Goal: Task Accomplishment & Management: Use online tool/utility

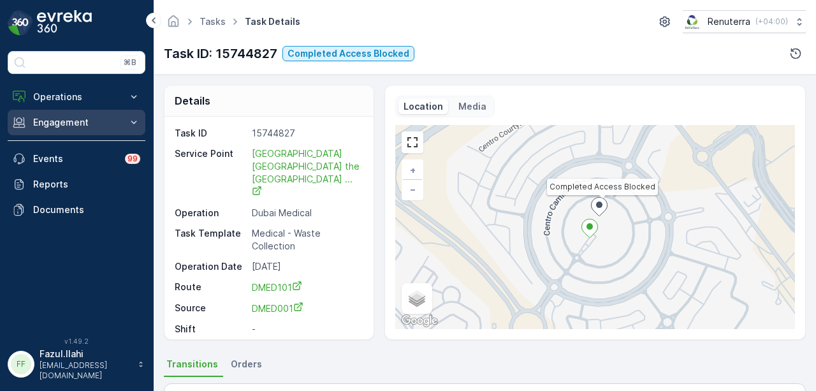
click at [112, 127] on p "Engagement" at bounding box center [76, 122] width 87 height 13
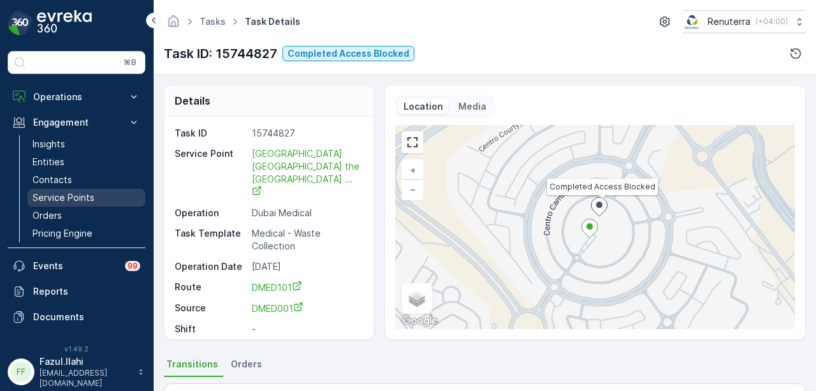
click at [103, 193] on link "Service Points" at bounding box center [86, 198] width 118 height 18
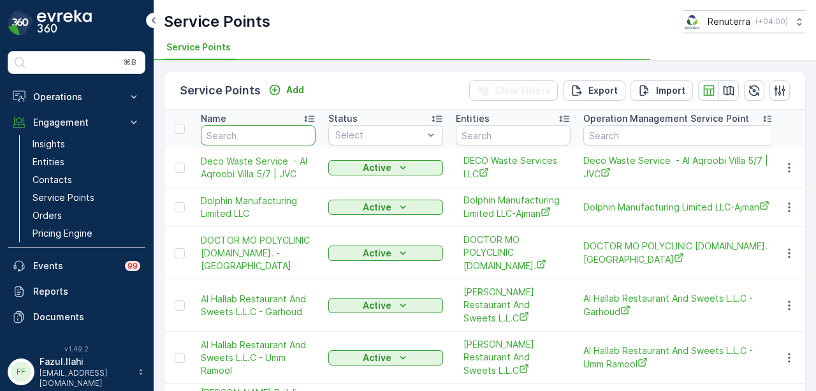
click at [241, 128] on input "text" at bounding box center [258, 135] width 115 height 20
type input "nmc"
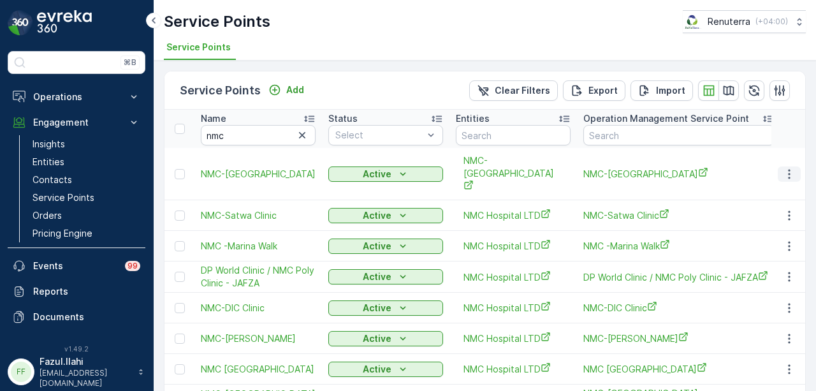
click at [789, 168] on icon "button" at bounding box center [789, 174] width 13 height 13
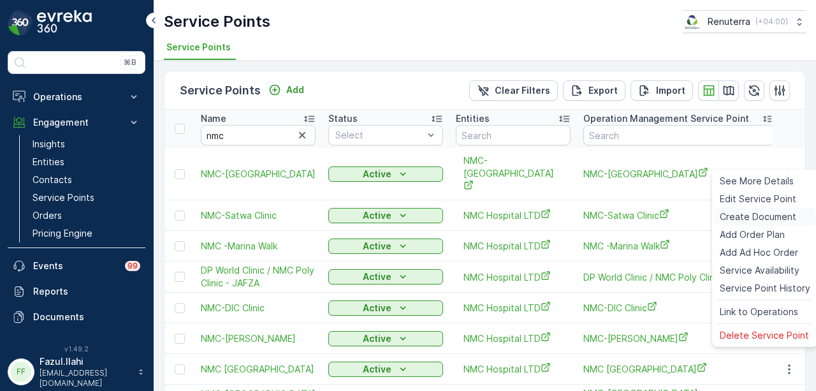
click at [773, 220] on span "Create Document" at bounding box center [757, 216] width 76 height 13
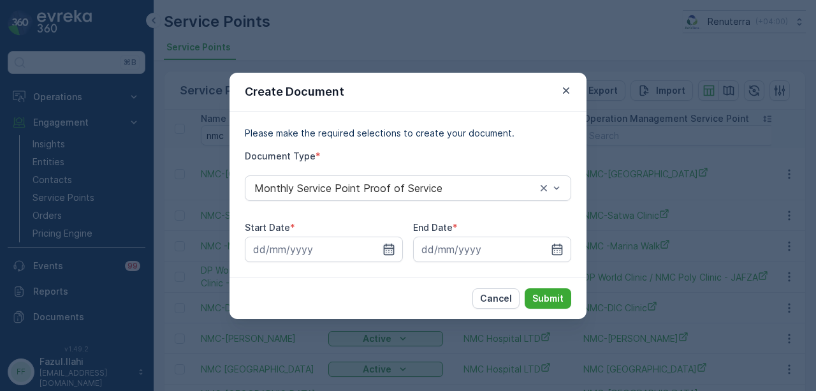
click at [386, 254] on icon "button" at bounding box center [389, 248] width 11 height 11
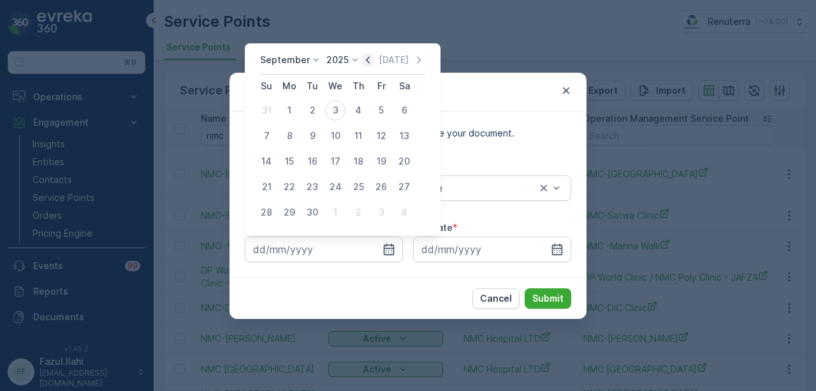
click at [366, 62] on icon "button" at bounding box center [368, 59] width 4 height 7
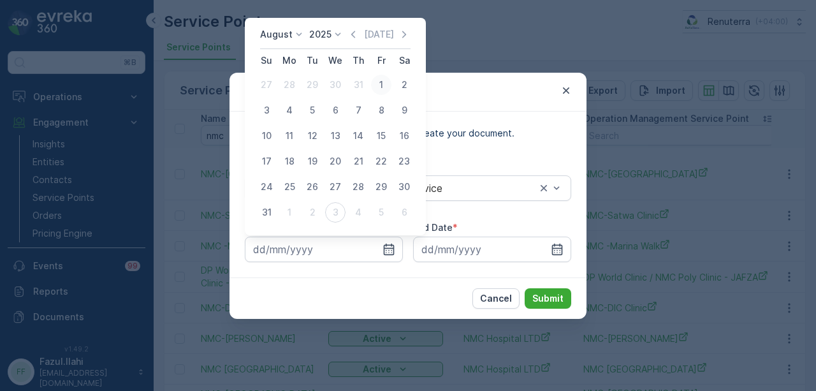
click at [380, 86] on div "1" at bounding box center [381, 85] width 20 height 20
type input "01.08.2025"
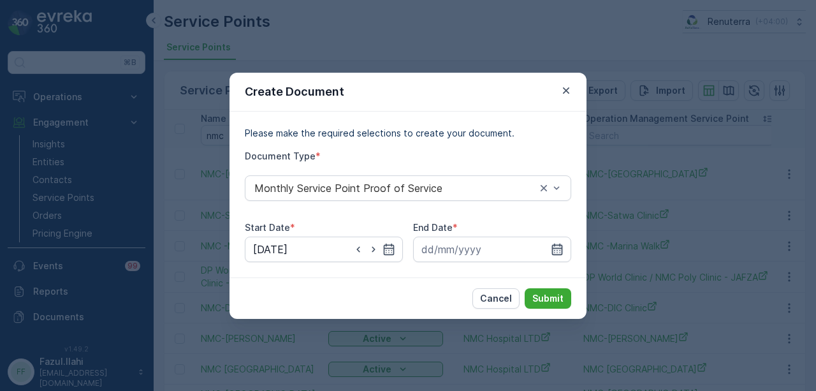
click at [560, 252] on icon "button" at bounding box center [557, 248] width 11 height 11
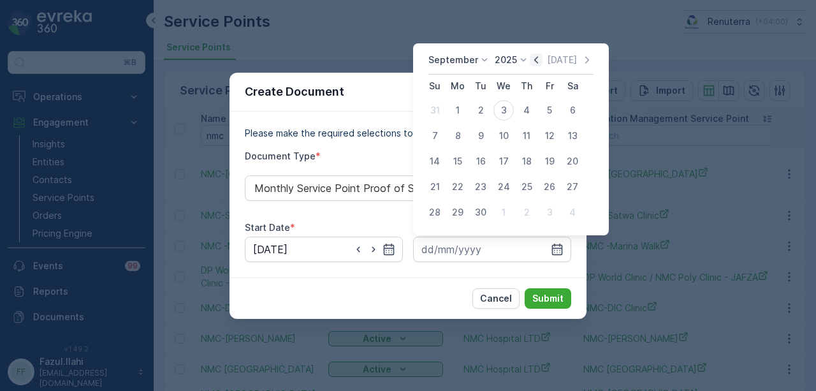
click at [537, 58] on icon "button" at bounding box center [536, 60] width 13 height 13
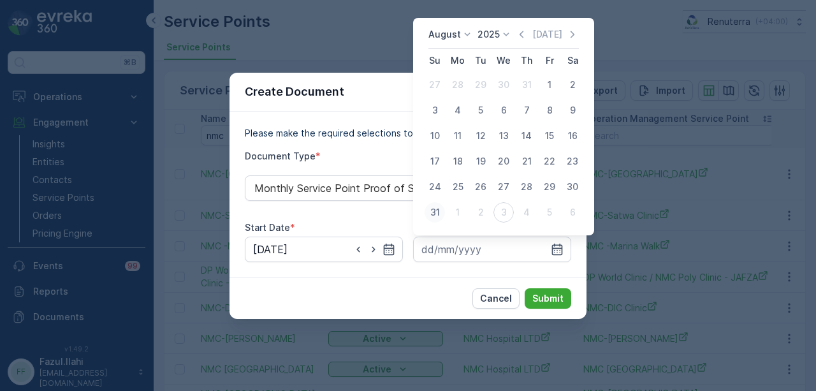
click at [441, 212] on div "31" at bounding box center [434, 212] width 20 height 20
type input "31.08.2025"
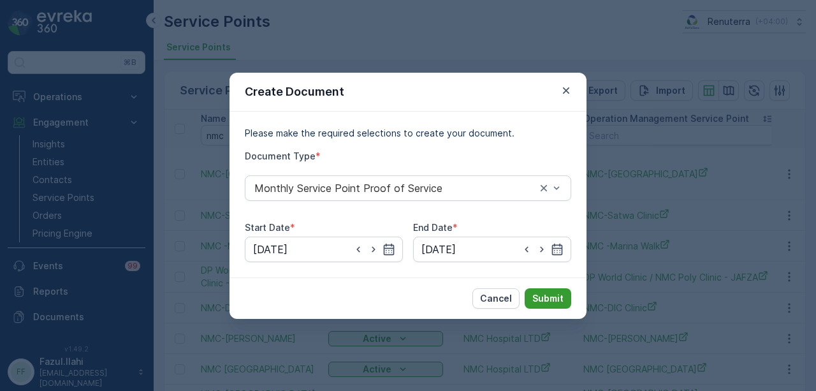
click at [560, 294] on p "Submit" at bounding box center [547, 298] width 31 height 13
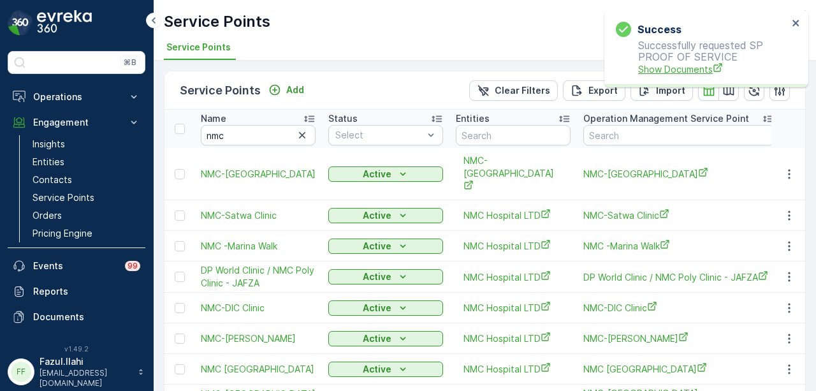
click at [660, 74] on span "Show Documents" at bounding box center [713, 68] width 150 height 13
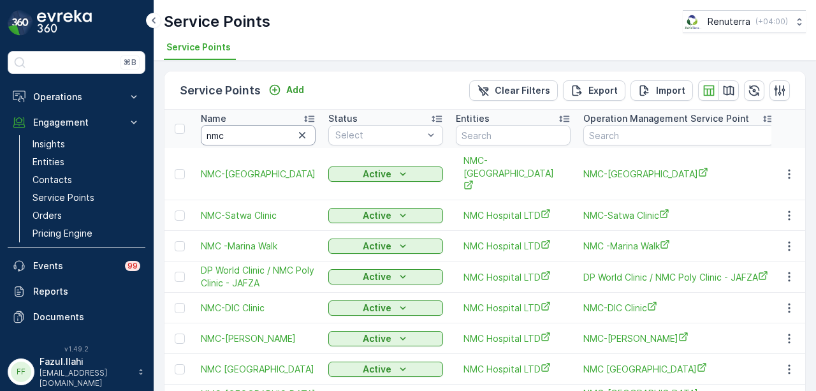
click at [267, 136] on input "nmc" at bounding box center [258, 135] width 115 height 20
type input "n"
type input "karch"
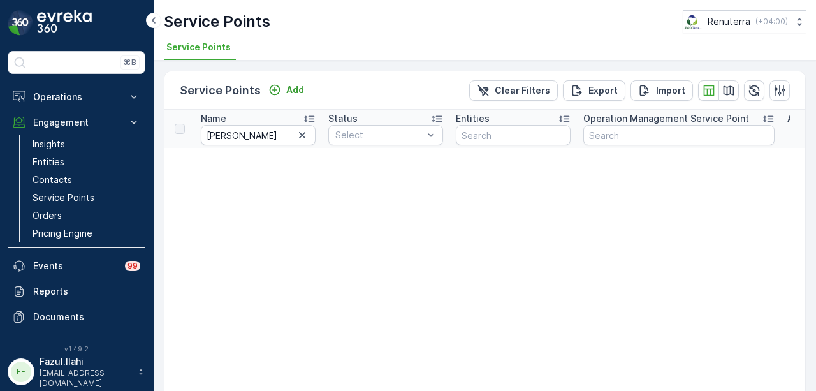
drag, startPoint x: 300, startPoint y: 134, endPoint x: 236, endPoint y: 137, distance: 63.1
click at [294, 137] on button "button" at bounding box center [301, 134] width 15 height 15
click at [236, 137] on input "text" at bounding box center [258, 135] width 115 height 20
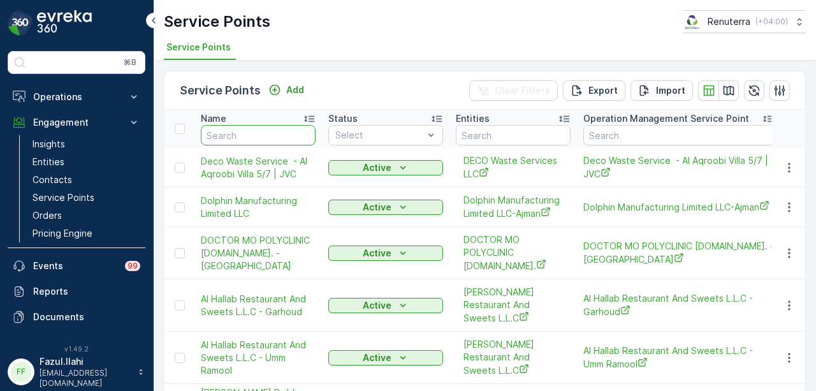
click at [251, 123] on th "Name" at bounding box center [257, 129] width 127 height 38
type input "w"
click at [247, 141] on input "w" at bounding box center [258, 135] width 115 height 20
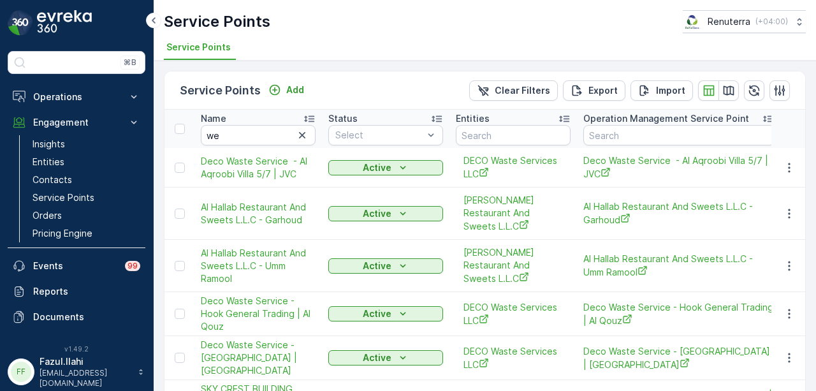
type input "w"
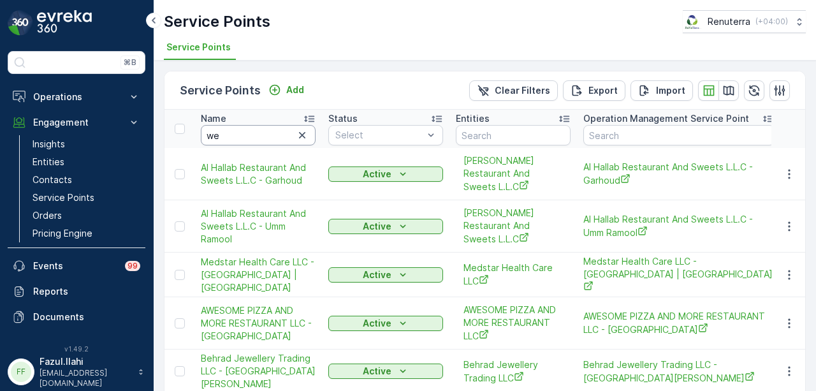
click at [252, 137] on input "we" at bounding box center [258, 135] width 115 height 20
type input "welcome"
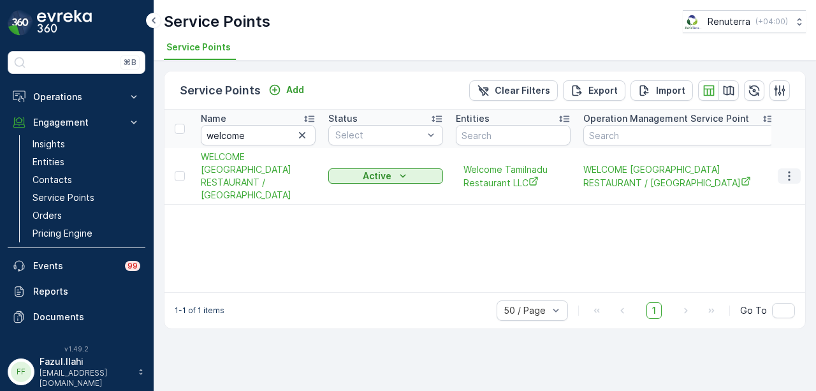
click at [788, 170] on icon "button" at bounding box center [789, 176] width 13 height 13
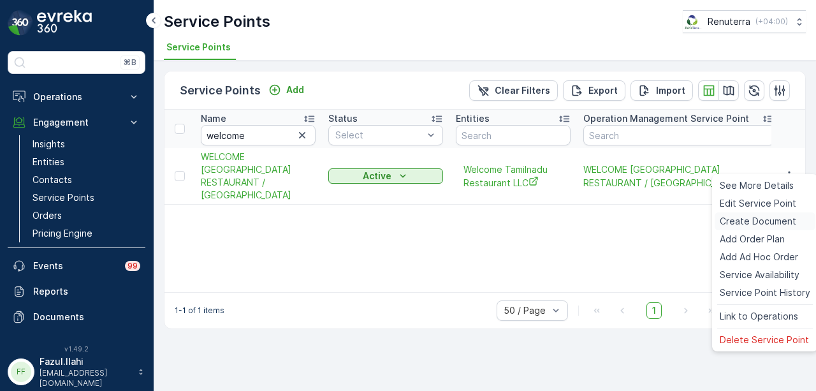
click at [781, 216] on span "Create Document" at bounding box center [757, 221] width 76 height 13
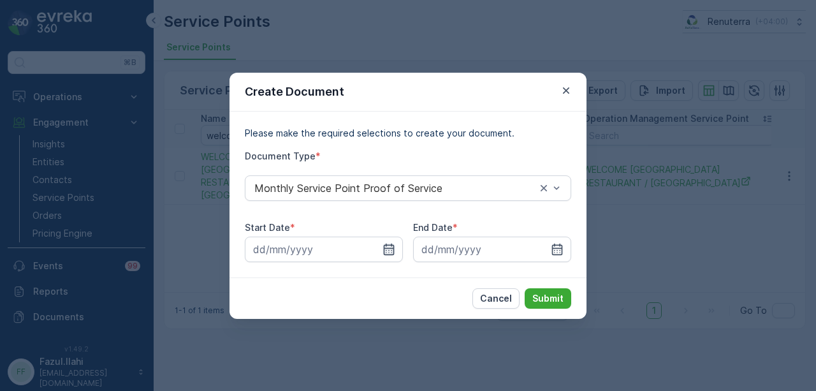
click at [391, 247] on icon "button" at bounding box center [388, 249] width 13 height 13
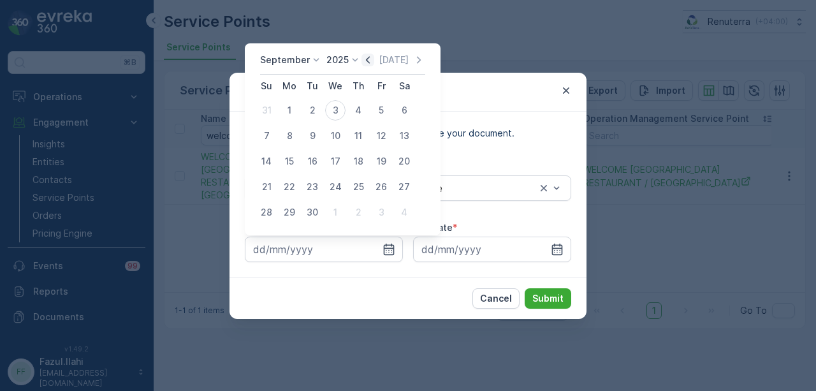
click at [363, 60] on icon "button" at bounding box center [367, 60] width 13 height 13
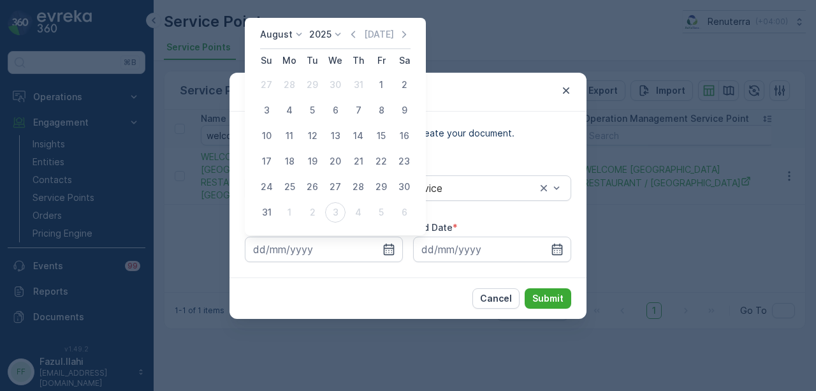
click at [387, 81] on div "1" at bounding box center [381, 85] width 20 height 20
type input "01.08.2025"
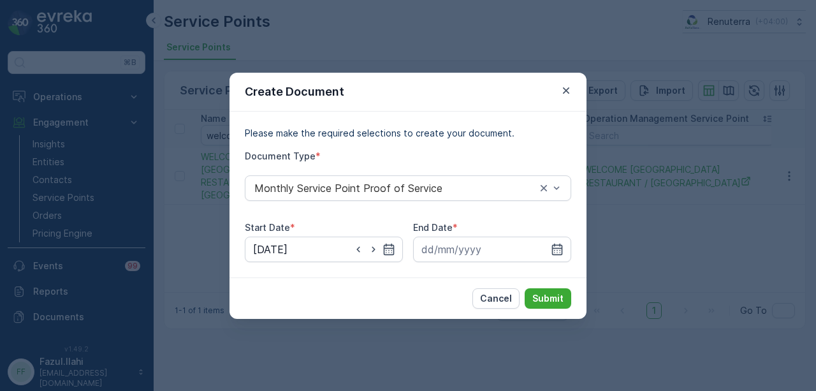
drag, startPoint x: 550, startPoint y: 246, endPoint x: 542, endPoint y: 147, distance: 99.7
click at [551, 246] on div at bounding box center [492, 248] width 158 height 25
click at [559, 249] on icon "button" at bounding box center [557, 249] width 13 height 13
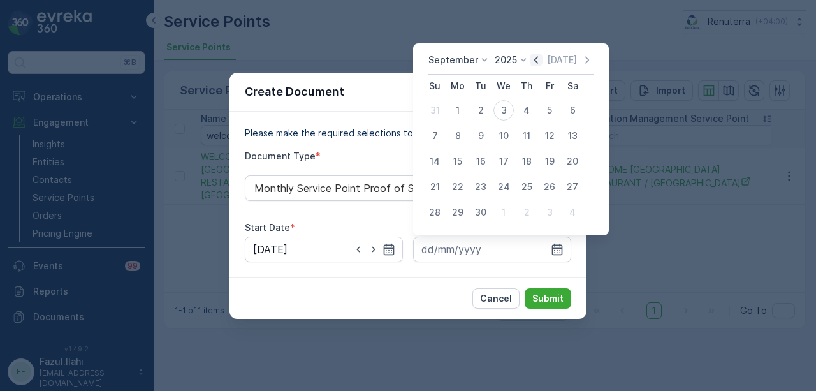
click at [531, 62] on icon "button" at bounding box center [536, 60] width 13 height 13
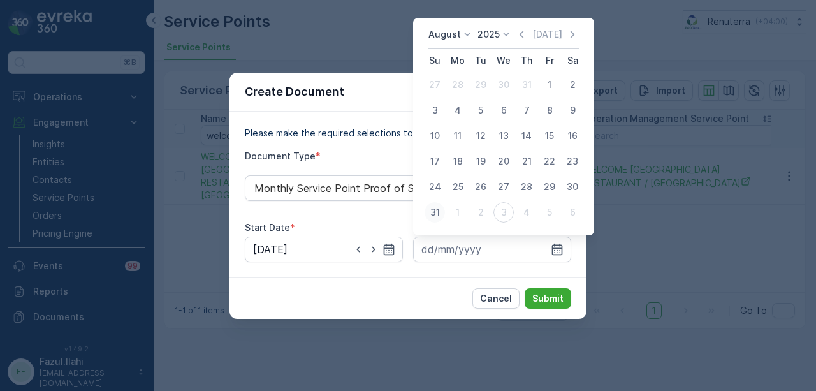
click at [433, 217] on div "31" at bounding box center [434, 212] width 20 height 20
type input "31.08.2025"
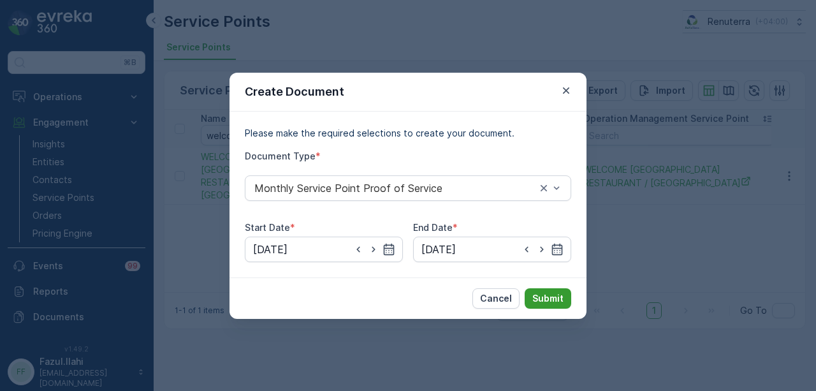
click at [554, 302] on p "Submit" at bounding box center [547, 298] width 31 height 13
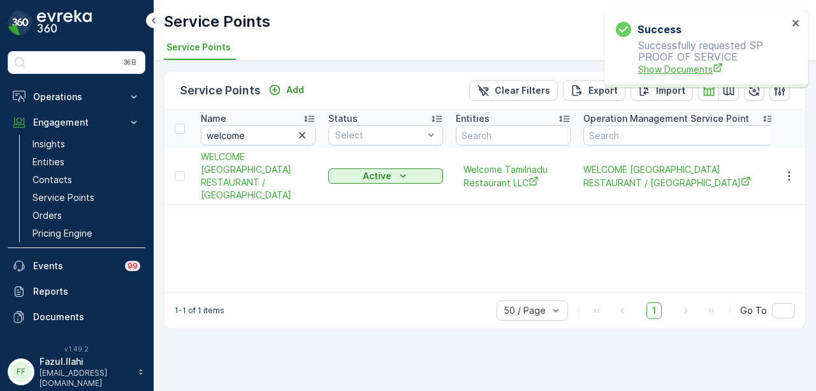
click at [669, 75] on span "Show Documents" at bounding box center [713, 68] width 150 height 13
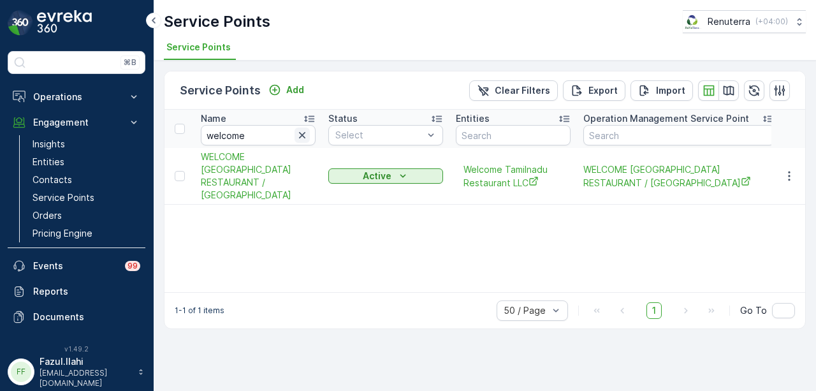
click at [305, 136] on icon "button" at bounding box center [302, 135] width 6 height 6
click at [235, 138] on input "text" at bounding box center [258, 135] width 115 height 20
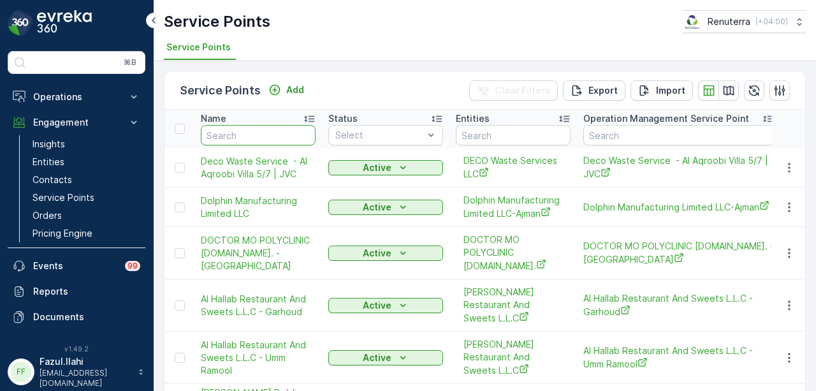
click at [235, 138] on input "text" at bounding box center [258, 135] width 115 height 20
type input "modern"
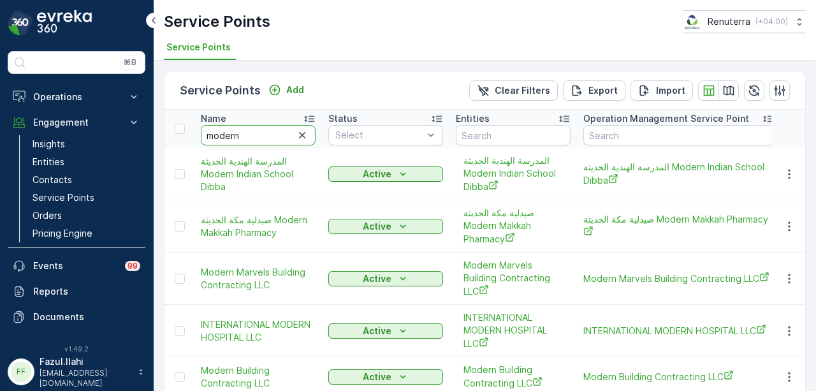
click at [268, 129] on input "modern" at bounding box center [258, 135] width 115 height 20
type input "modern ho"
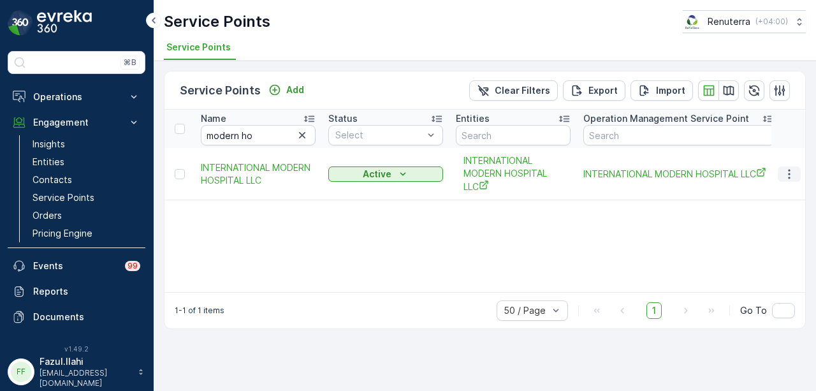
click at [795, 175] on icon "button" at bounding box center [789, 174] width 13 height 13
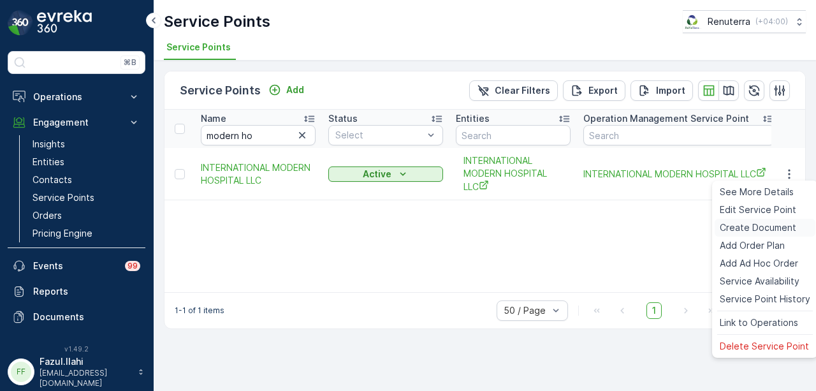
click at [790, 224] on span "Create Document" at bounding box center [757, 227] width 76 height 13
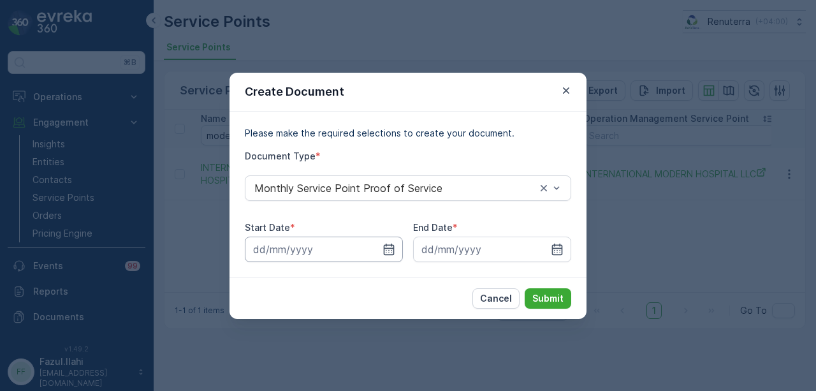
click at [389, 244] on icon "button" at bounding box center [389, 248] width 11 height 11
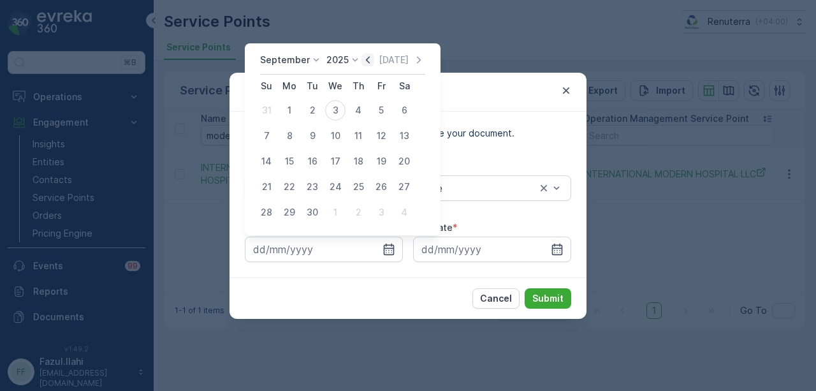
click at [370, 61] on icon "button" at bounding box center [367, 60] width 13 height 13
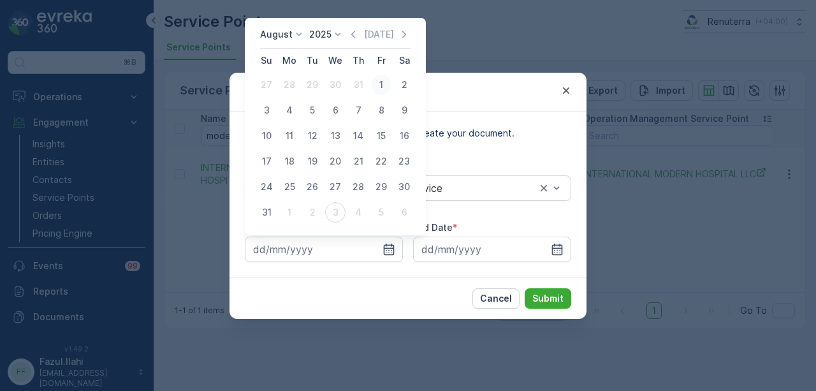
click at [383, 83] on div "1" at bounding box center [381, 85] width 20 height 20
type input "01.08.2025"
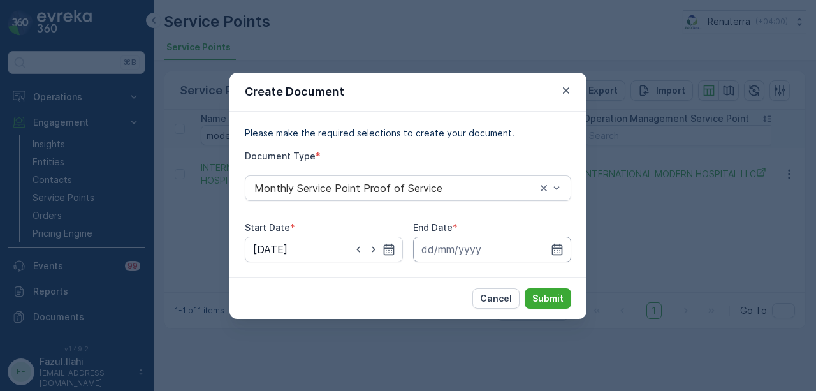
click at [567, 252] on input at bounding box center [492, 248] width 158 height 25
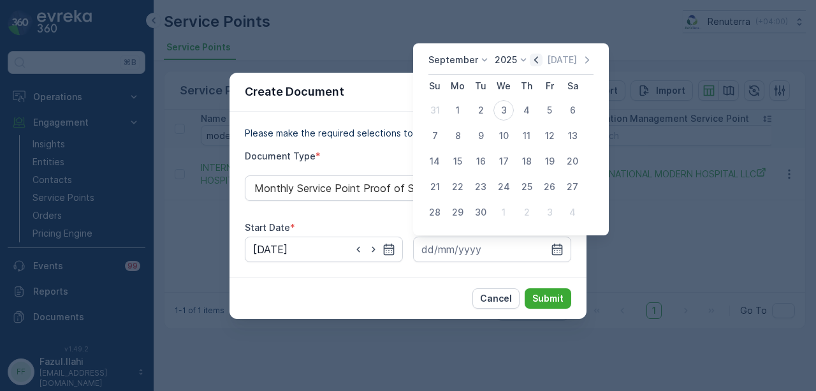
click at [534, 64] on icon "button" at bounding box center [536, 60] width 13 height 13
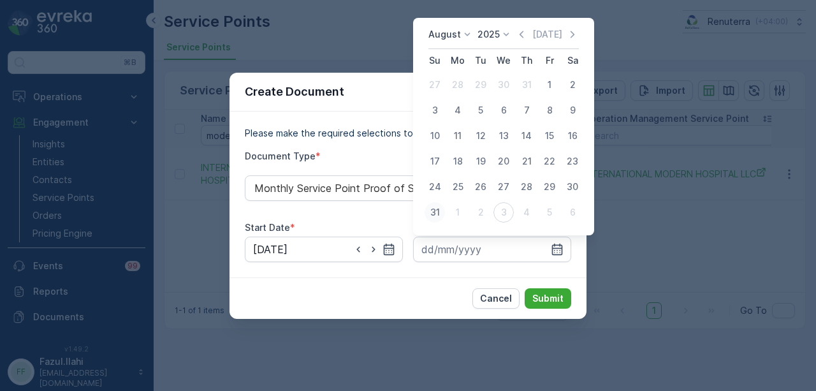
click at [440, 210] on div "31" at bounding box center [434, 212] width 20 height 20
type input "31.08.2025"
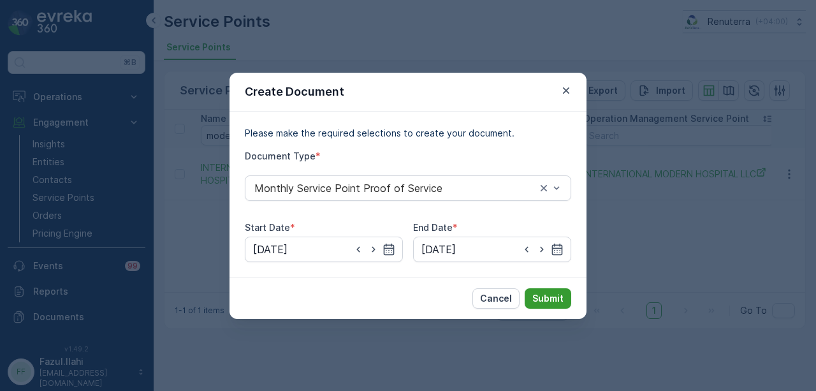
click at [548, 294] on p "Submit" at bounding box center [547, 298] width 31 height 13
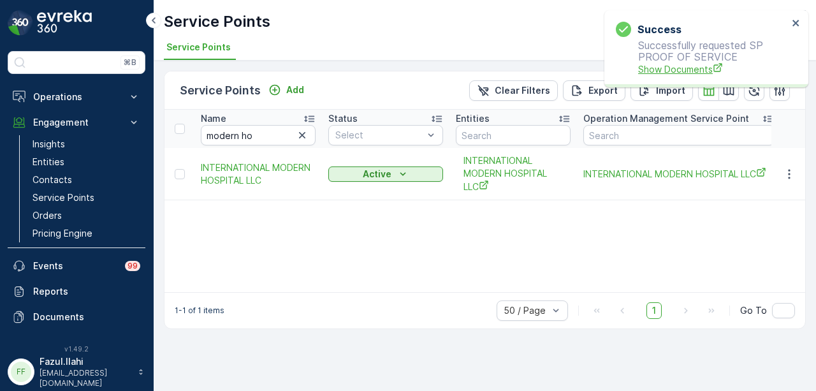
click at [655, 67] on span "Show Documents" at bounding box center [713, 68] width 150 height 13
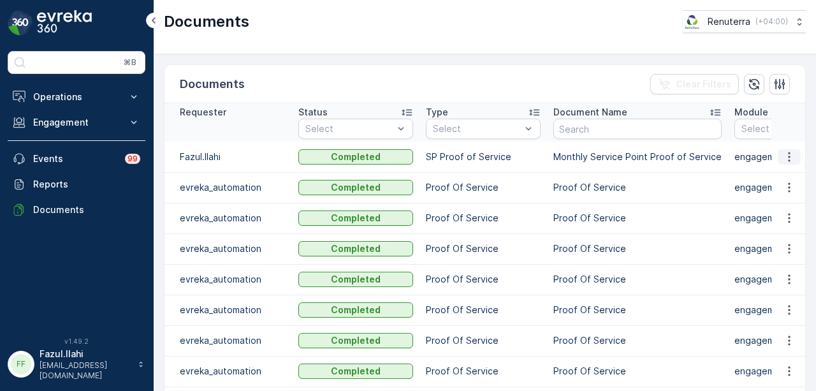
click at [787, 155] on icon "button" at bounding box center [789, 156] width 13 height 13
click at [786, 171] on span "See Details" at bounding box center [785, 174] width 49 height 13
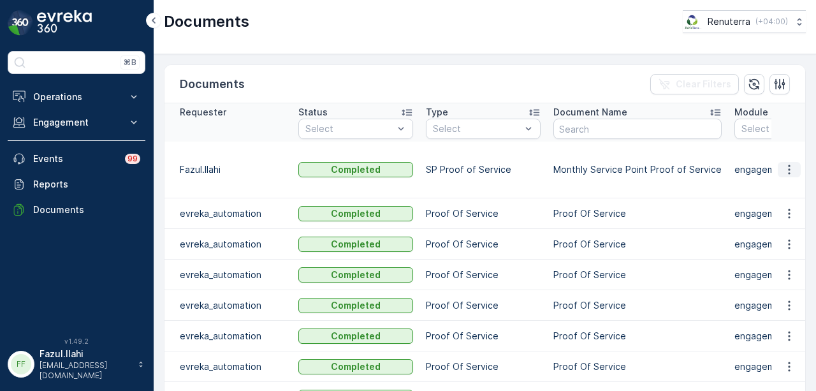
click at [790, 163] on icon "button" at bounding box center [789, 169] width 13 height 13
click at [788, 171] on span "See Details" at bounding box center [785, 174] width 49 height 13
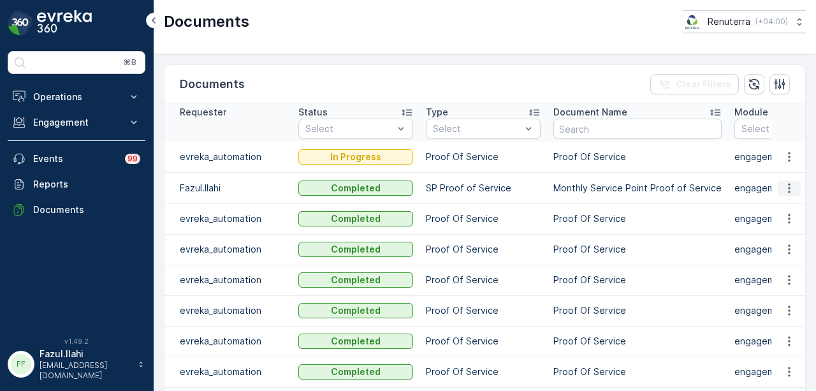
click at [786, 192] on icon "button" at bounding box center [789, 188] width 13 height 13
click at [785, 206] on span "See Details" at bounding box center [785, 205] width 49 height 13
